Goal: Information Seeking & Learning: Learn about a topic

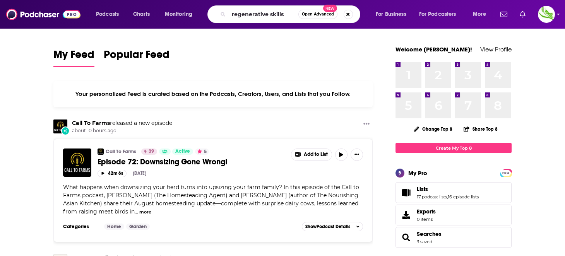
type input "regenerative skills"
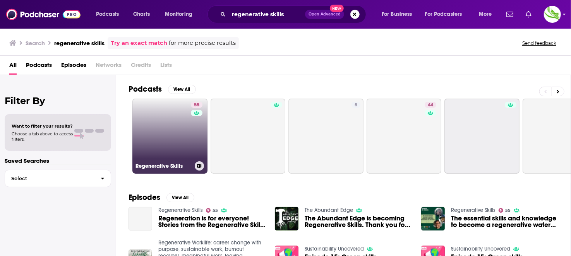
click at [165, 129] on link "55 Regenerative Skills" at bounding box center [169, 136] width 75 height 75
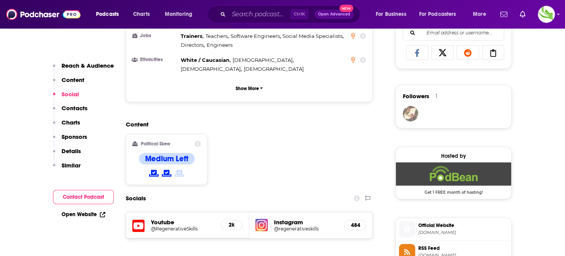
scroll to position [542, 0]
